Goal: Use online tool/utility: Utilize a website feature to perform a specific function

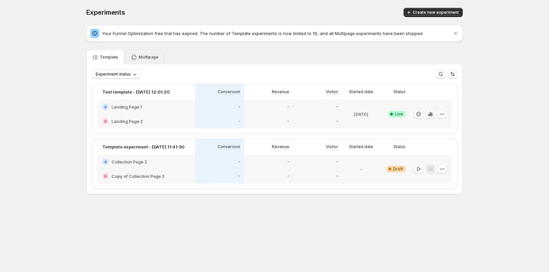
click at [142, 60] on div "Multipage" at bounding box center [145, 57] width 28 height 7
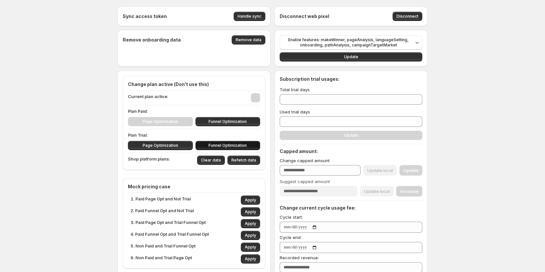
click at [235, 142] on button "Funnel Optimization" at bounding box center [228, 145] width 65 height 9
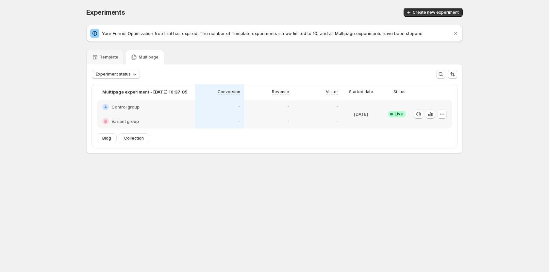
click at [400, 217] on body "Experiments. This page is ready Experiments Create new experiment Your Funnel O…" at bounding box center [274, 136] width 549 height 272
